Goal: Navigation & Orientation: Find specific page/section

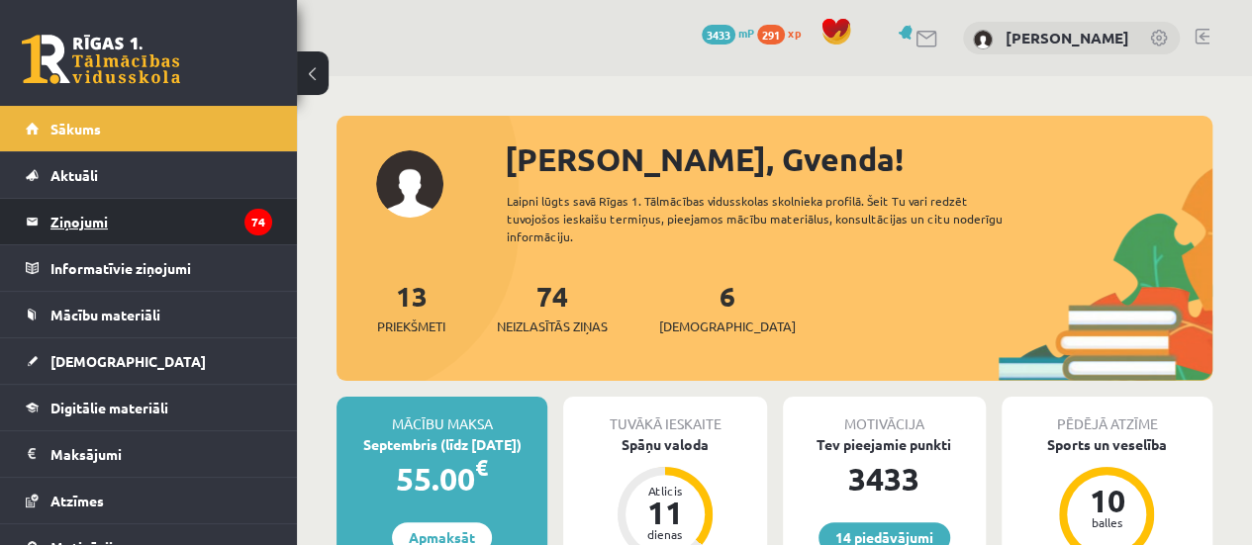
click at [193, 217] on legend "Ziņojumi 74" at bounding box center [161, 222] width 222 height 46
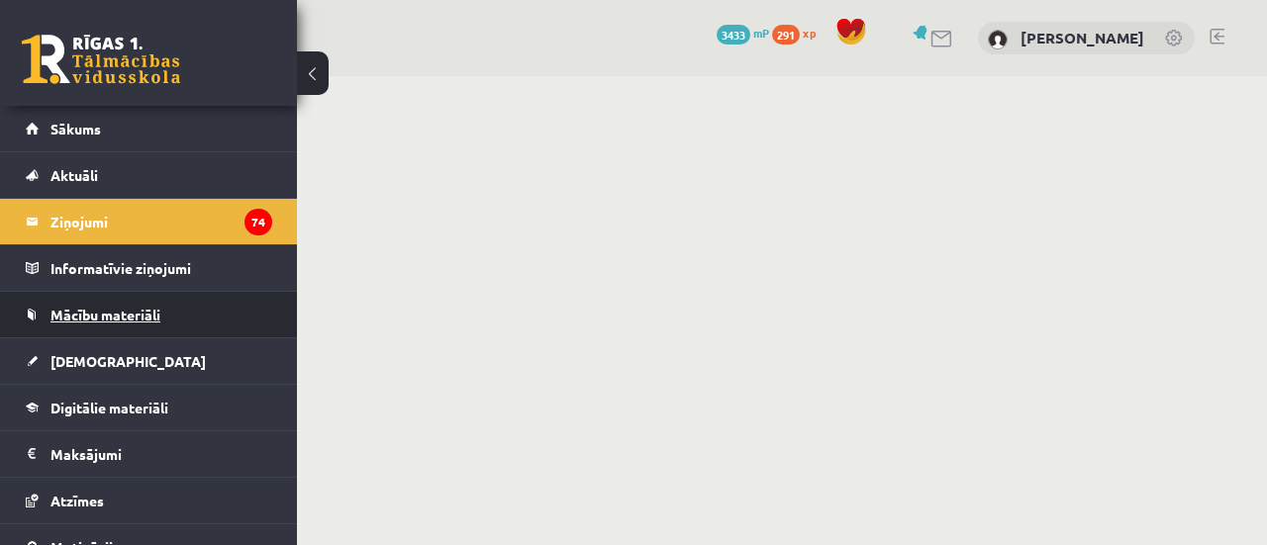
click at [129, 303] on link "Mācību materiāli" at bounding box center [149, 315] width 246 height 46
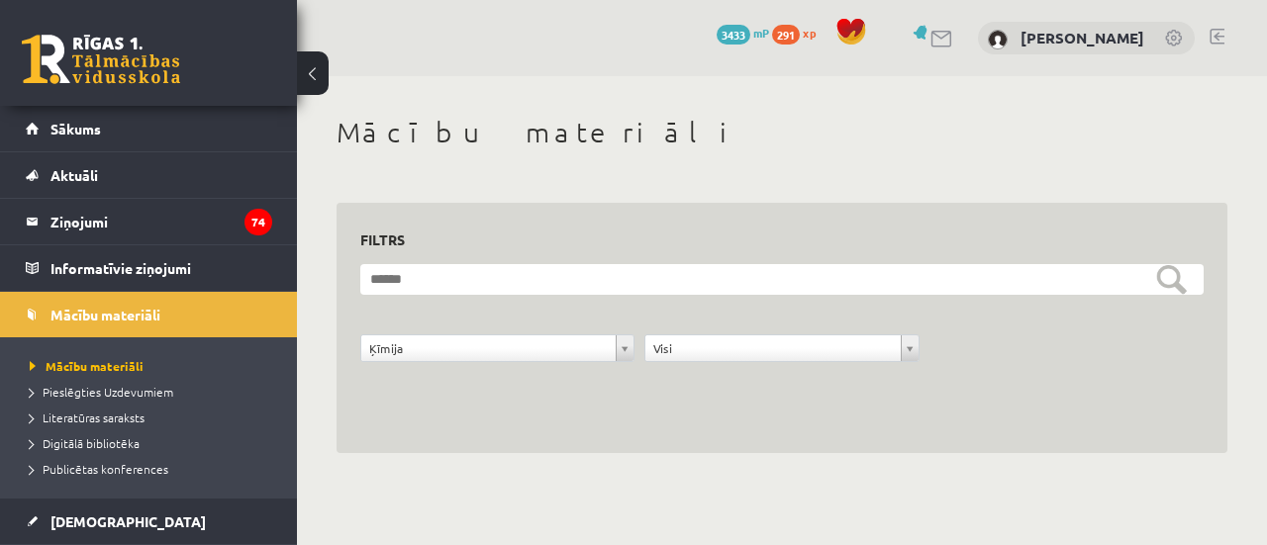
drag, startPoint x: 1266, startPoint y: 352, endPoint x: 1126, endPoint y: 395, distance: 145.9
click at [1126, 395] on div "**********" at bounding box center [782, 284] width 970 height 417
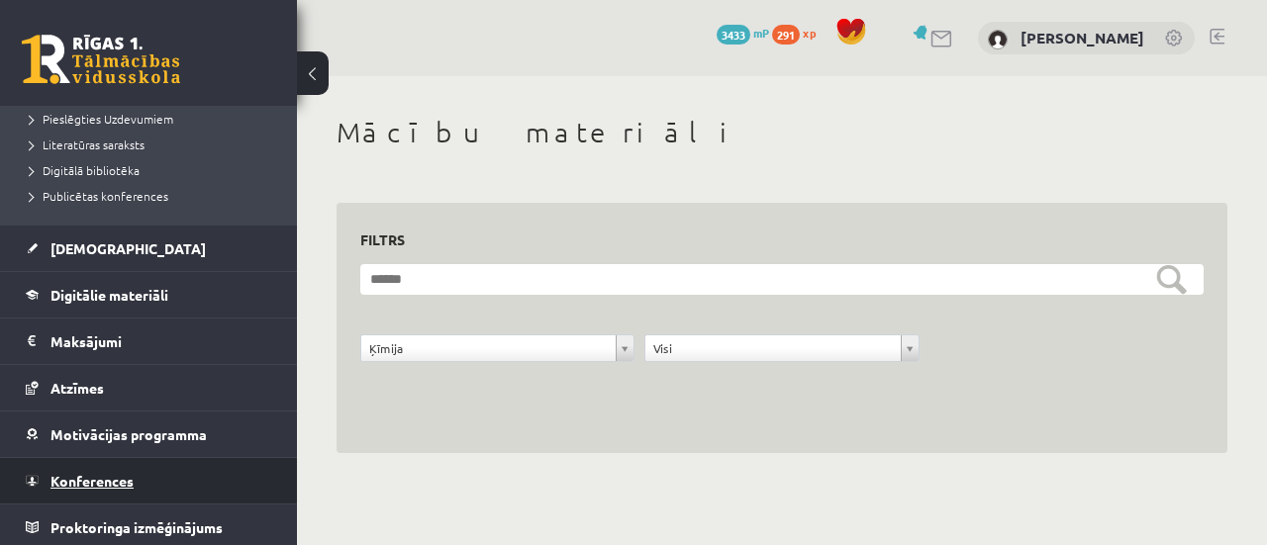
click at [131, 487] on link "Konferences" at bounding box center [149, 481] width 246 height 46
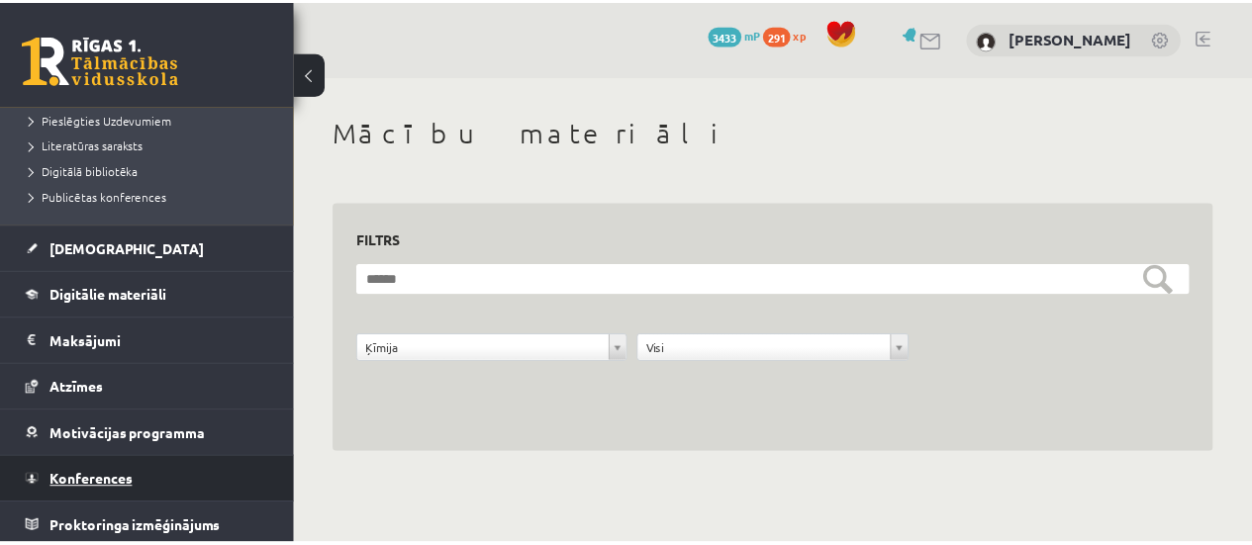
scroll to position [113, 0]
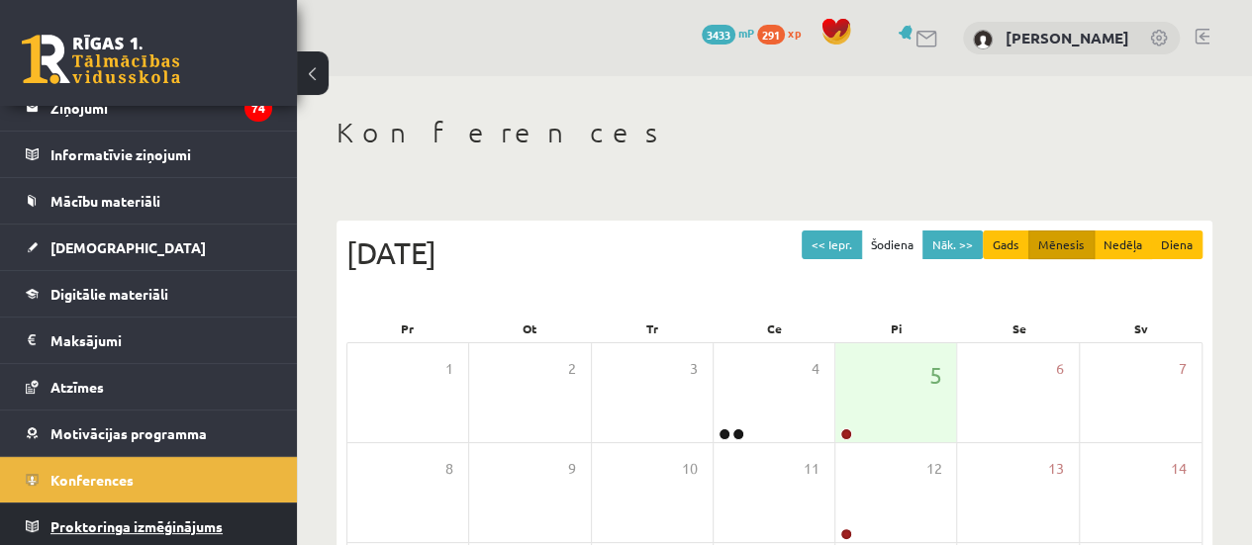
click at [214, 509] on link "Proktoringa izmēģinājums" at bounding box center [149, 527] width 246 height 46
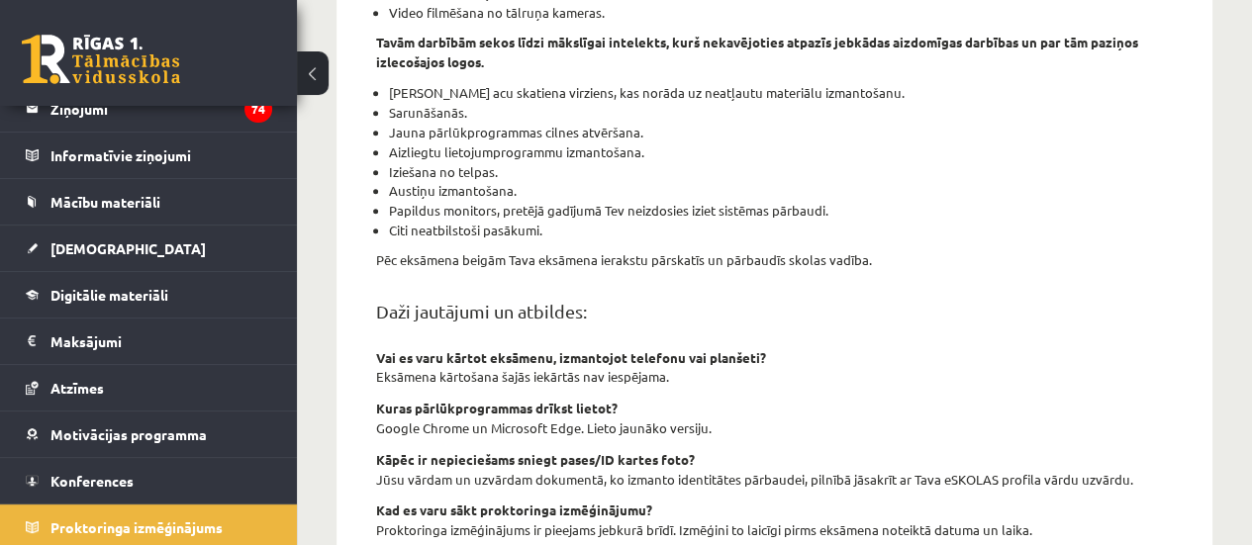
scroll to position [596, 0]
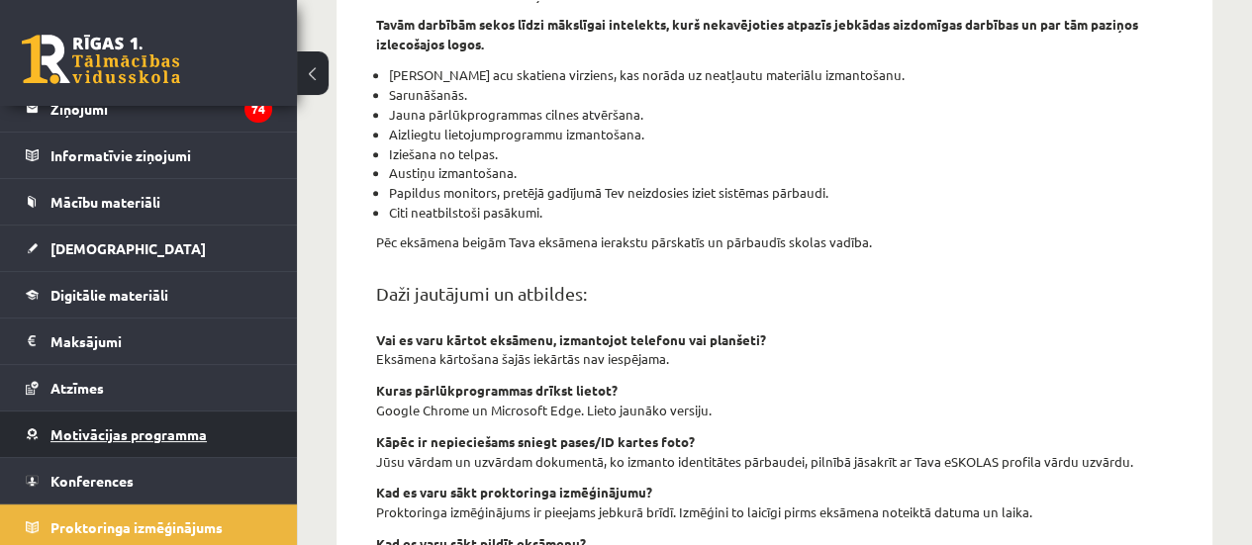
click at [40, 445] on link "Motivācijas programma" at bounding box center [149, 435] width 246 height 46
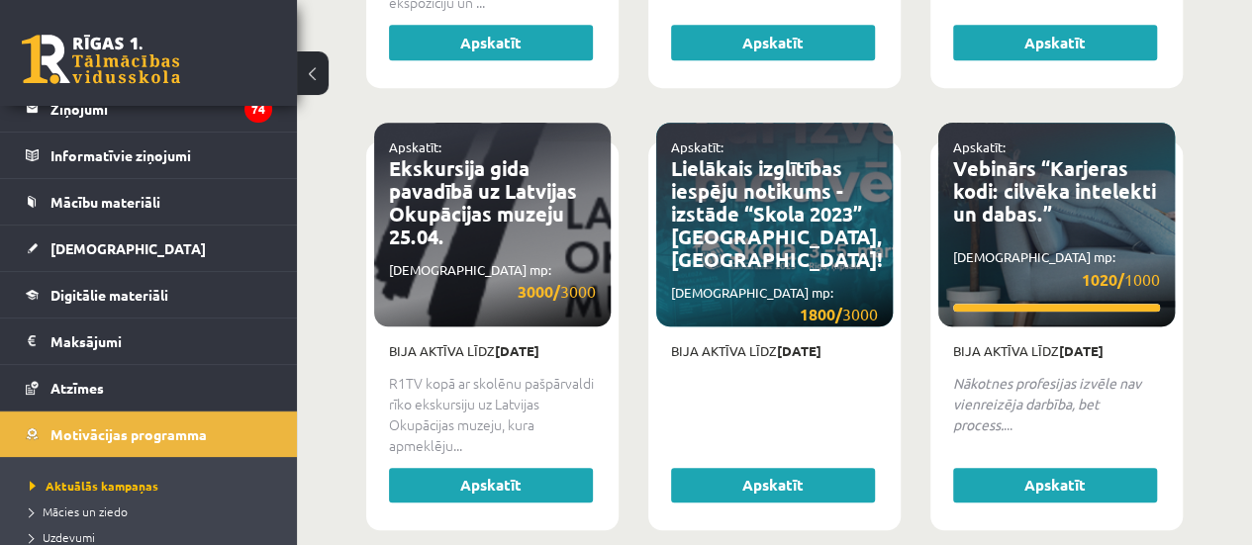
scroll to position [4354, 0]
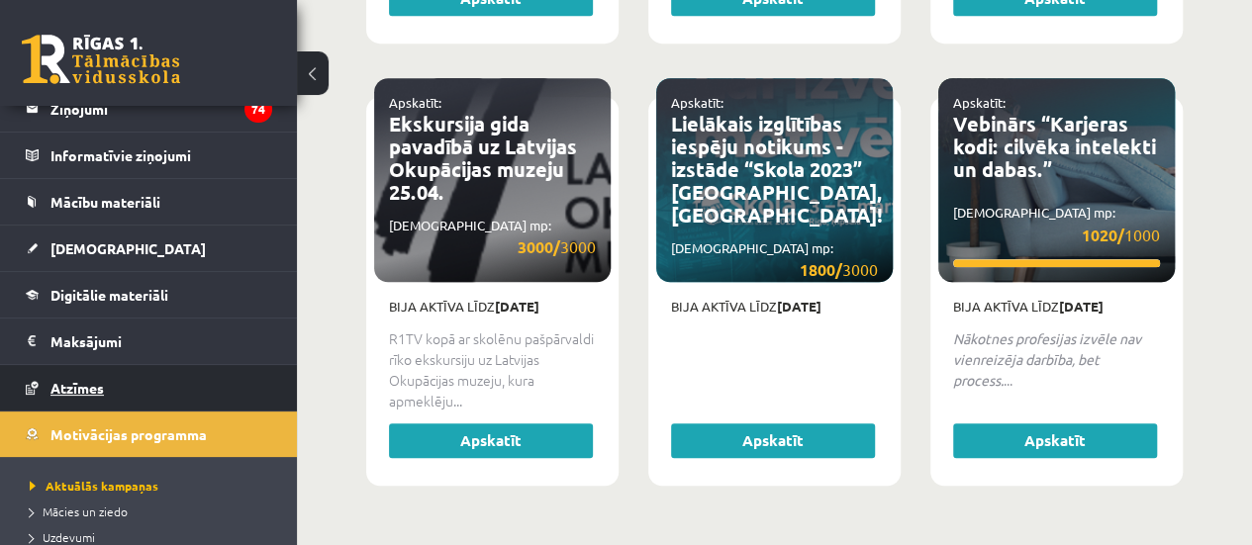
click at [118, 379] on link "Atzīmes" at bounding box center [149, 388] width 246 height 46
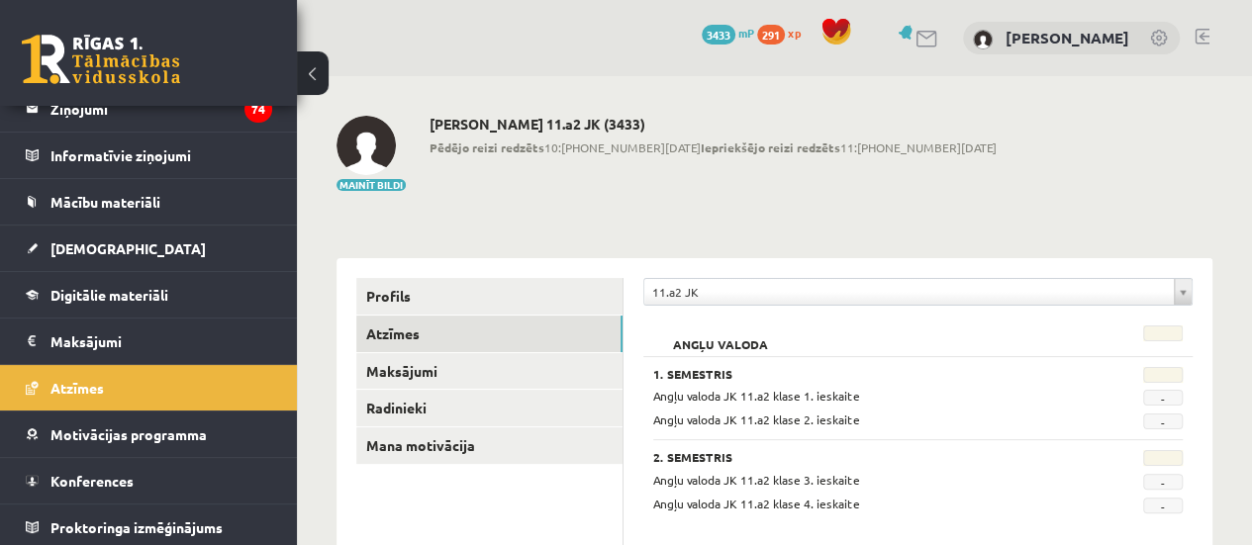
click at [360, 169] on img at bounding box center [365, 145] width 59 height 59
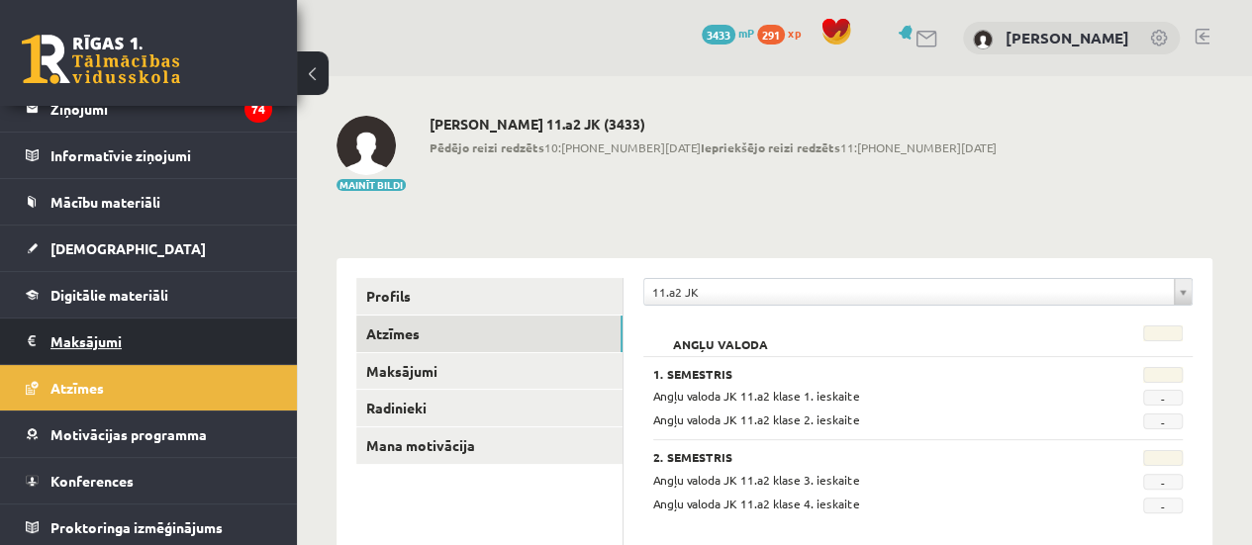
drag, startPoint x: 143, startPoint y: 355, endPoint x: 95, endPoint y: 337, distance: 50.7
click at [95, 337] on legend "Maksājumi 0" at bounding box center [161, 342] width 222 height 46
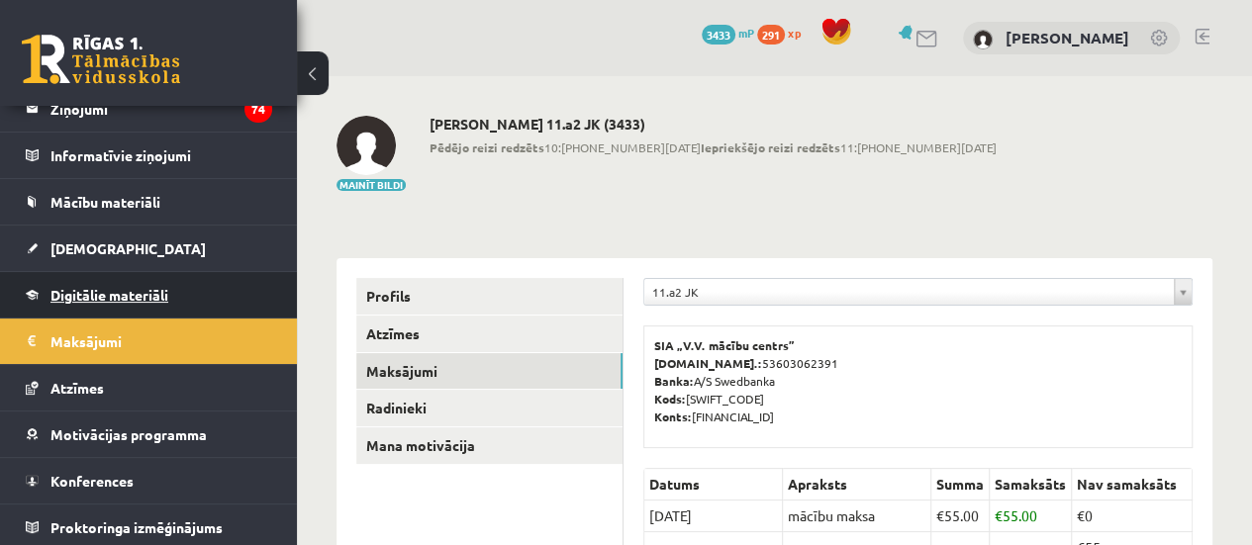
click at [218, 282] on link "Digitālie materiāli" at bounding box center [149, 295] width 246 height 46
